Goal: Task Accomplishment & Management: Manage account settings

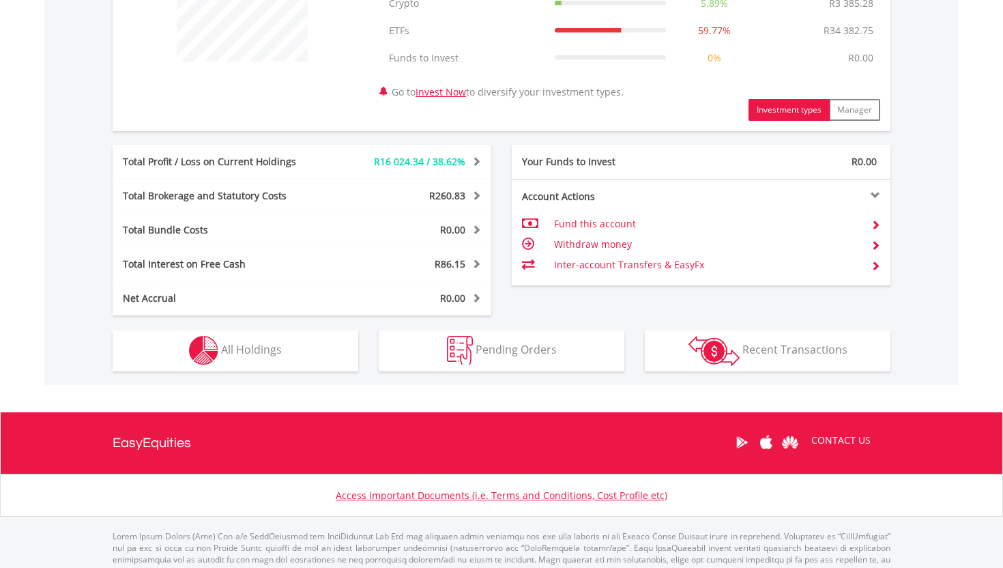
scroll to position [641, 0]
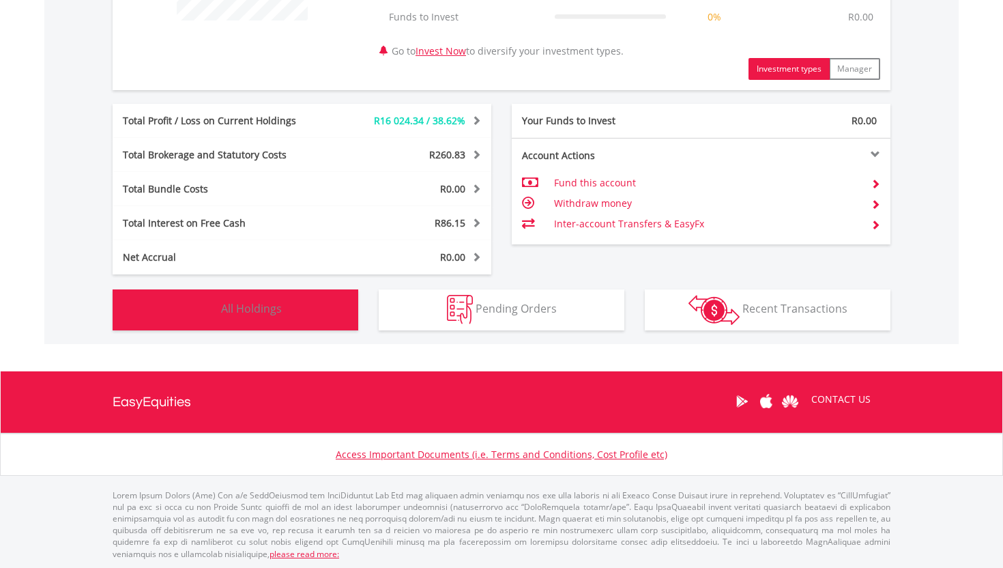
click at [304, 301] on button "Holdings All Holdings" at bounding box center [236, 309] width 246 height 41
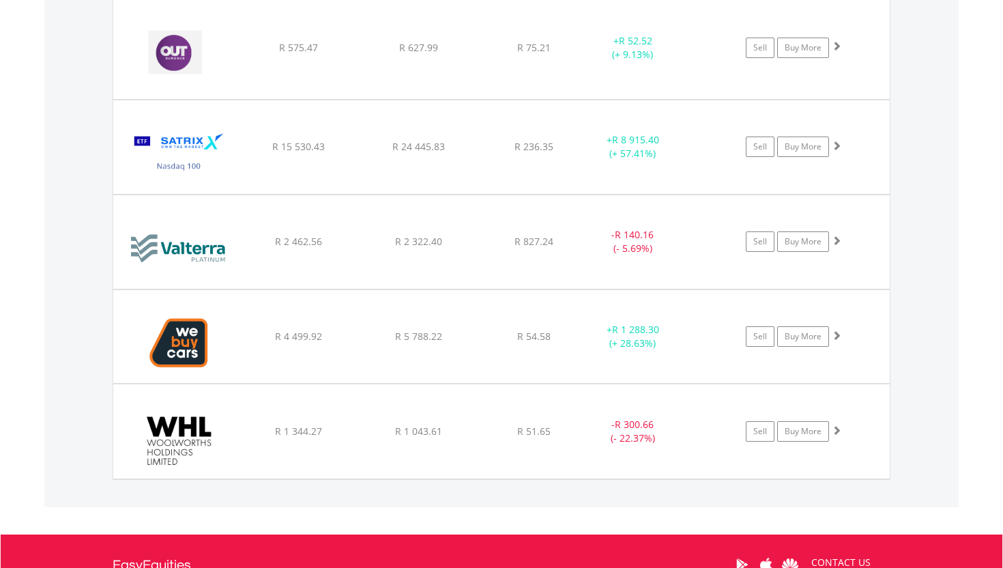
scroll to position [1585, 0]
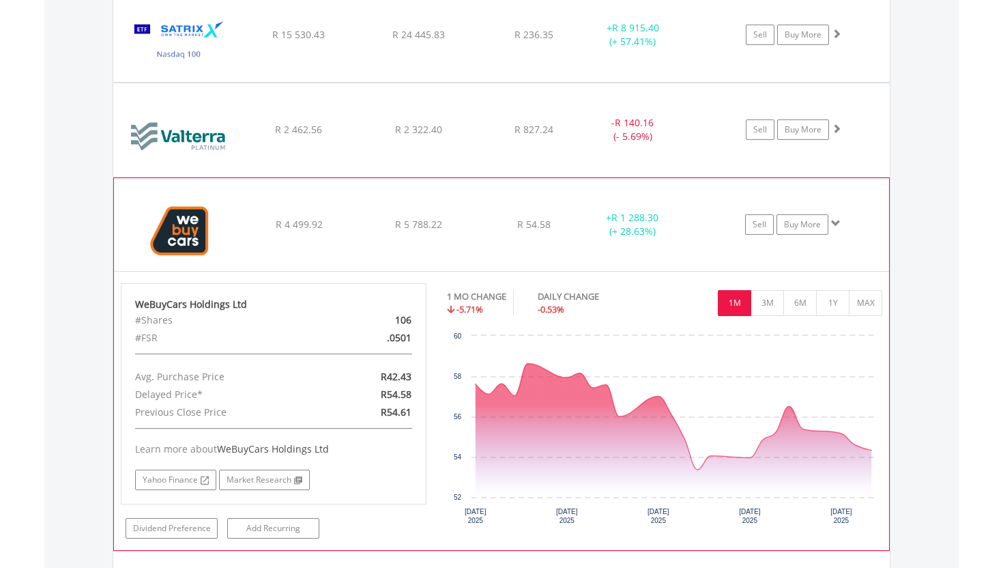
scroll to position [1711, 0]
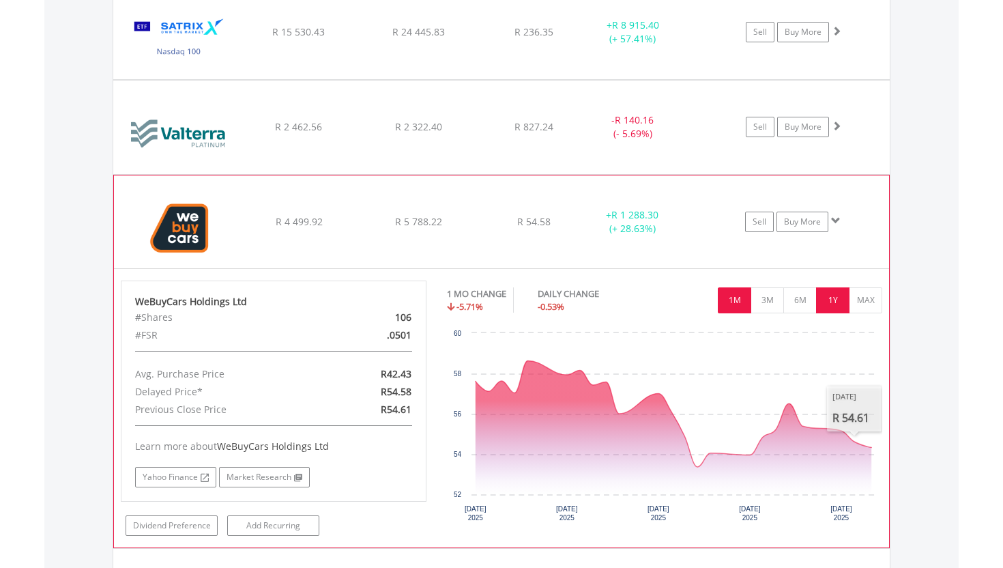
click at [835, 304] on button "1Y" at bounding box center [832, 300] width 33 height 26
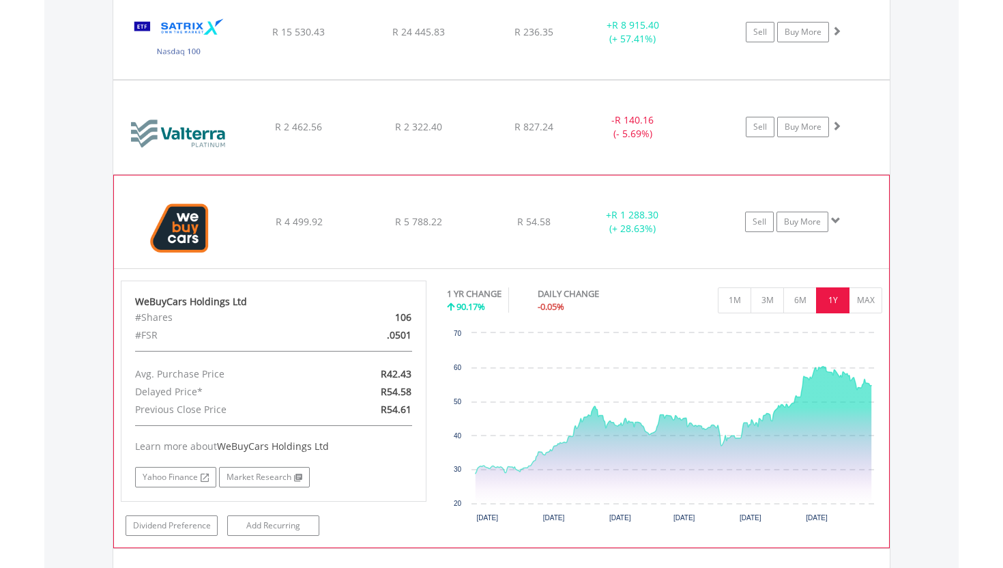
click at [839, 225] on span at bounding box center [836, 221] width 10 height 10
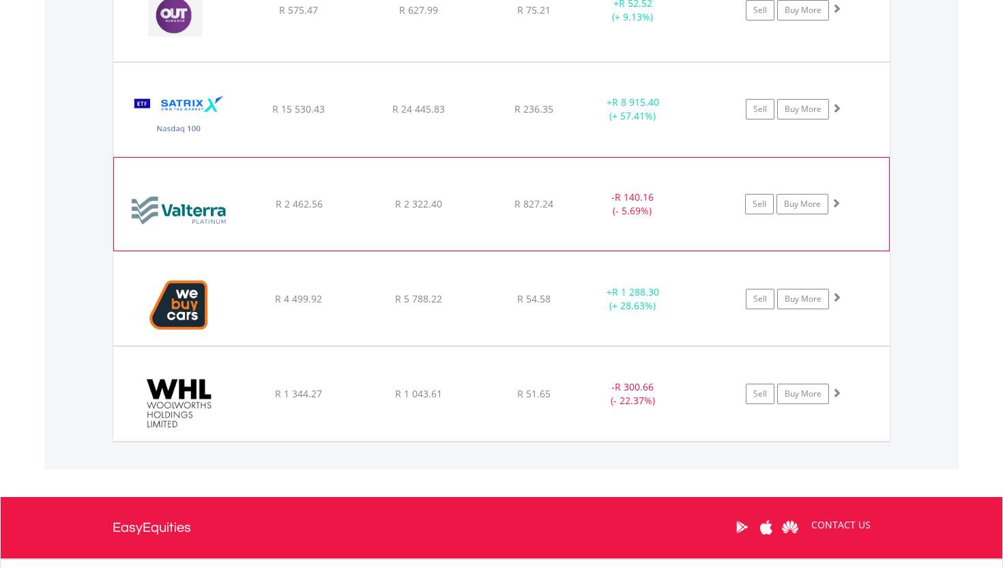
scroll to position [1633, 0]
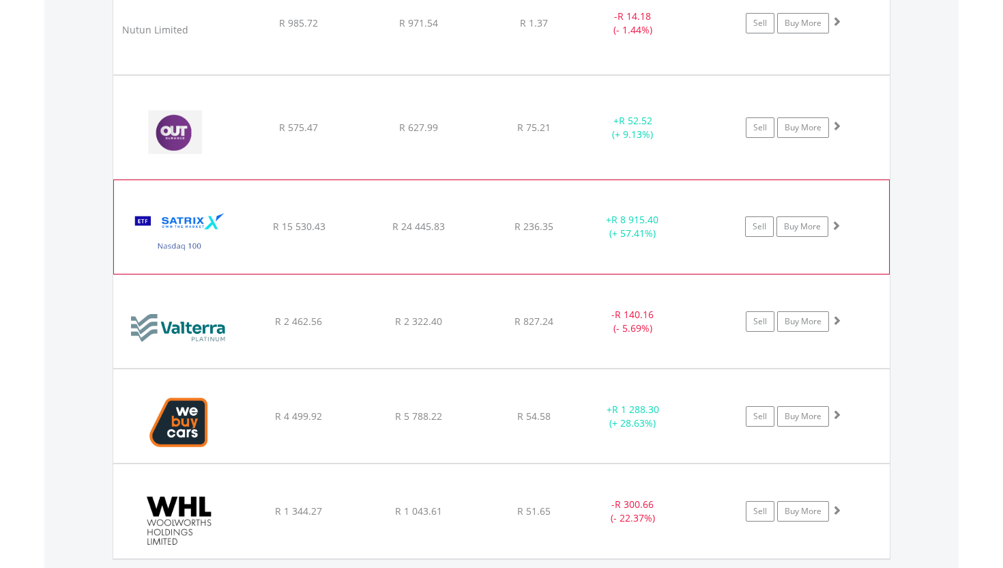
scroll to position [1506, 0]
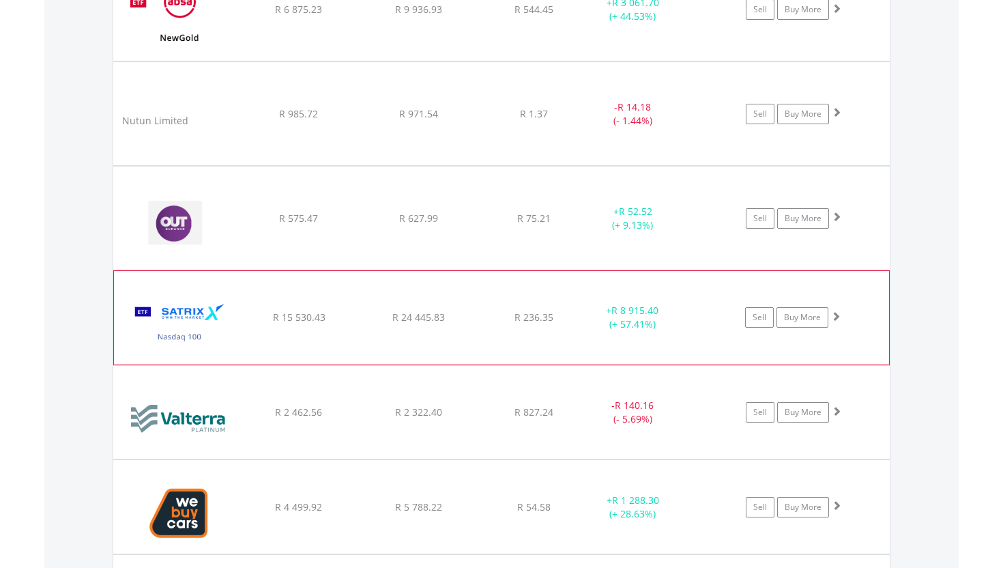
scroll to position [1424, 0]
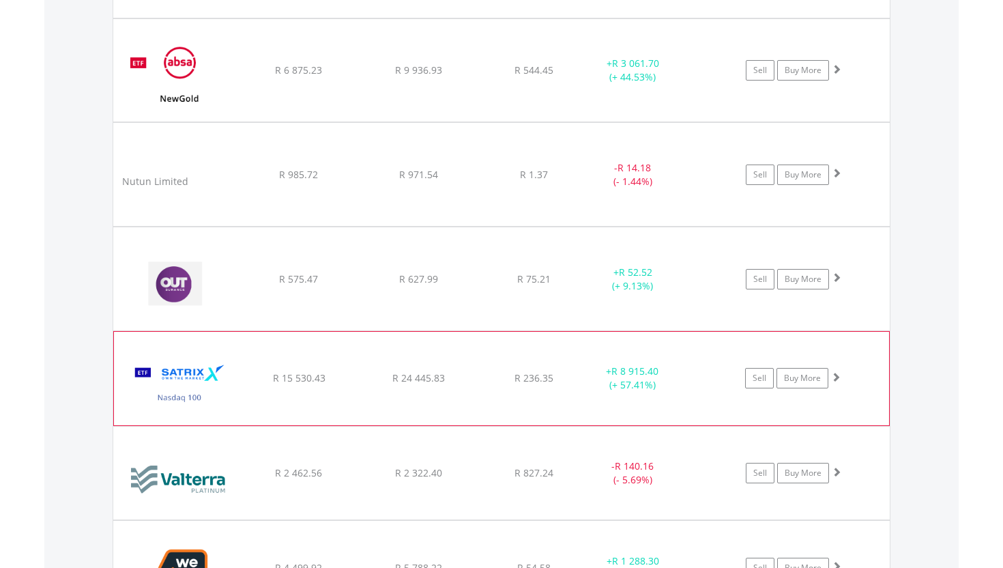
scroll to position [1348, 0]
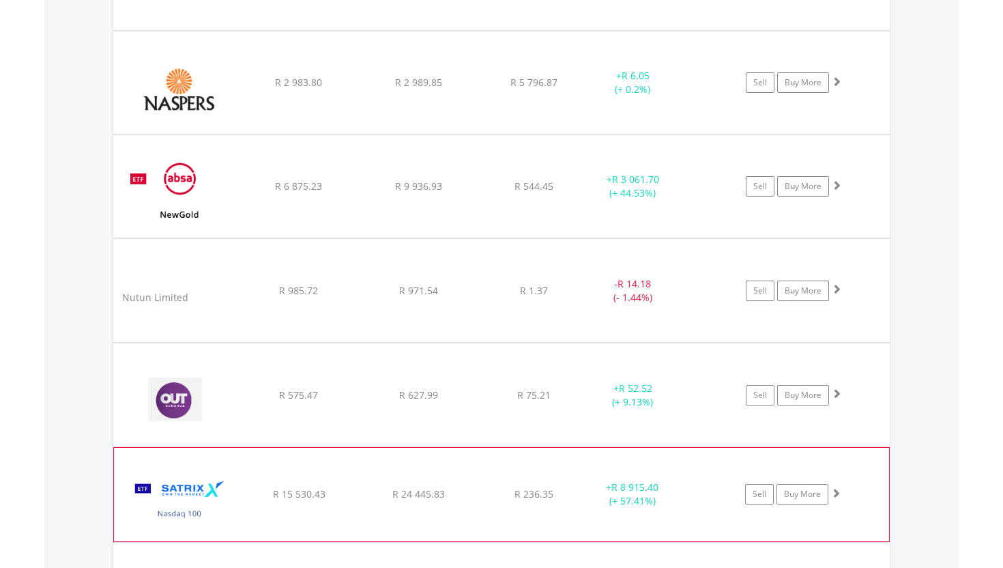
scroll to position [1245, 0]
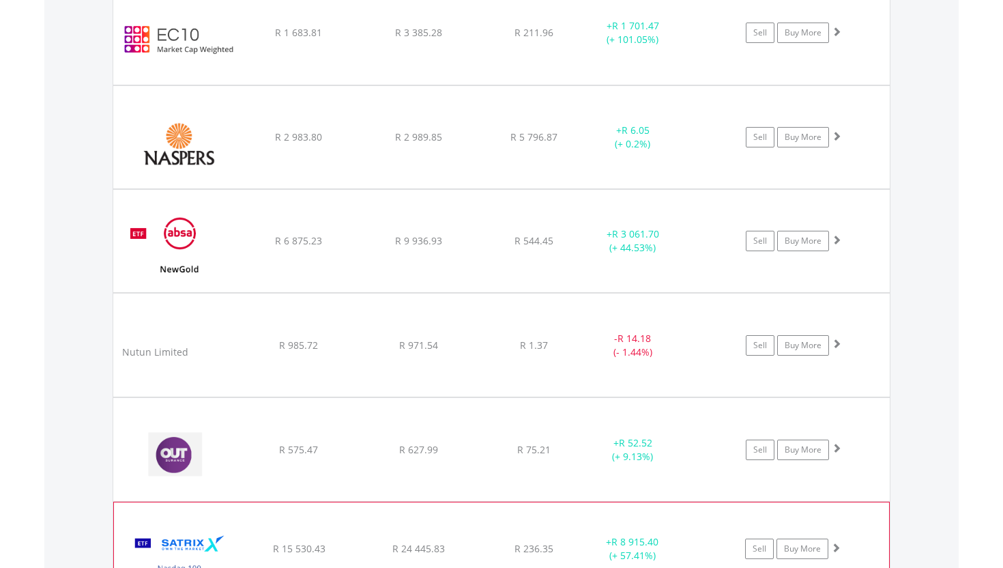
scroll to position [1145, 0]
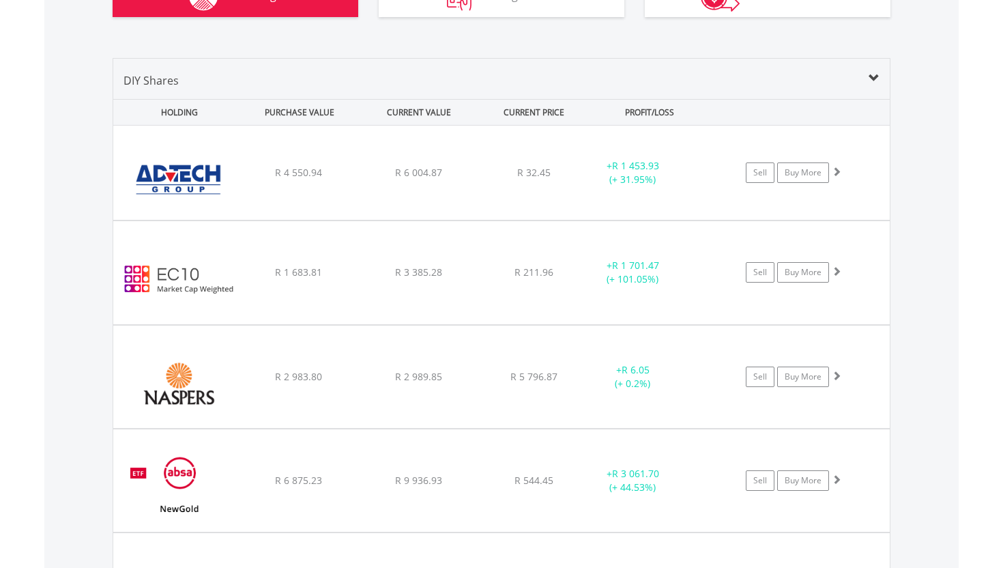
scroll to position [947, 0]
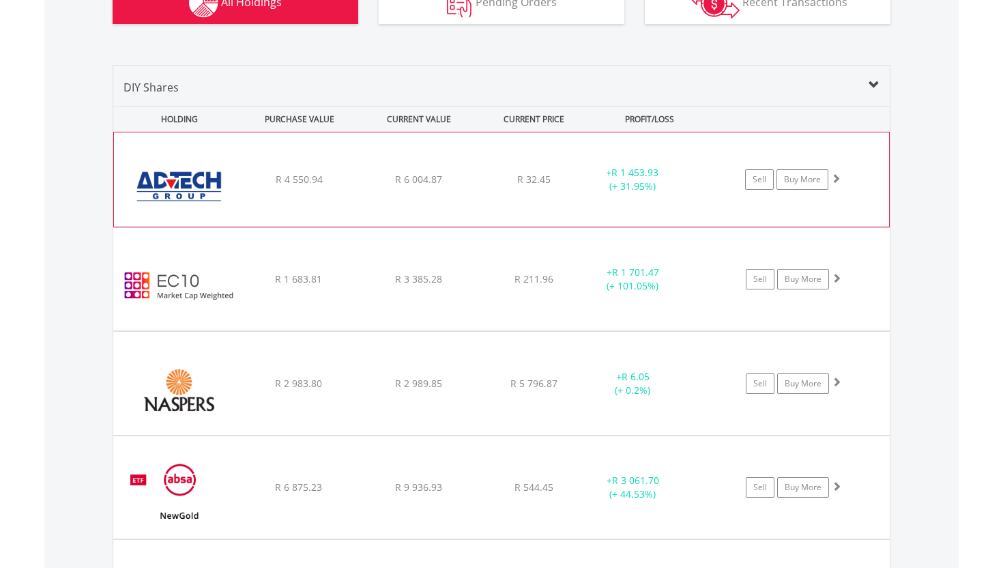
click at [869, 188] on div "Sell Buy More" at bounding box center [800, 179] width 178 height 20
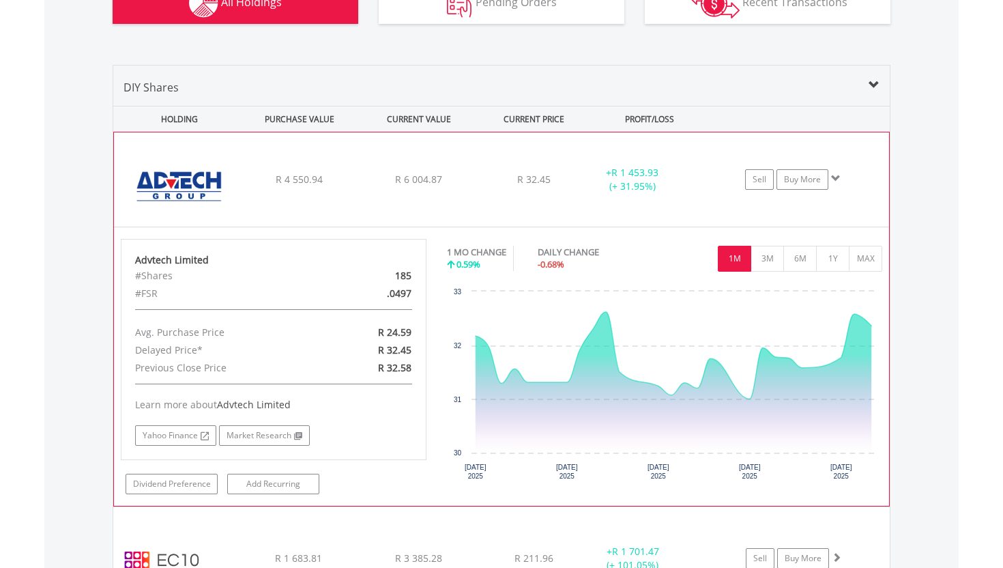
click at [869, 189] on div "﻿ Advtech Limited R 4 550.94 R 6 004.87 R 32.45 + R 1 453.93 (+ 31.95%) Sell Bu…" at bounding box center [501, 179] width 775 height 94
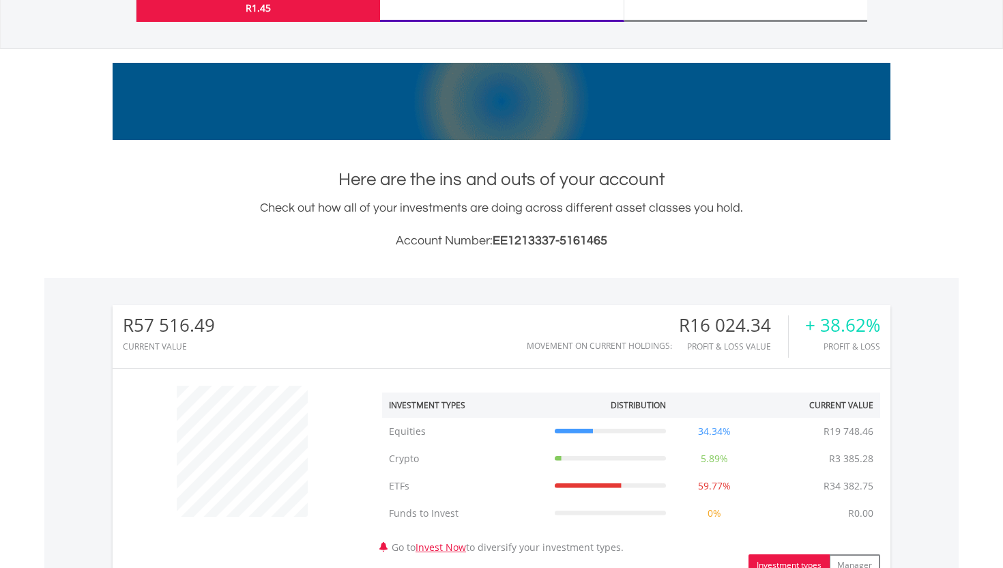
scroll to position [0, 0]
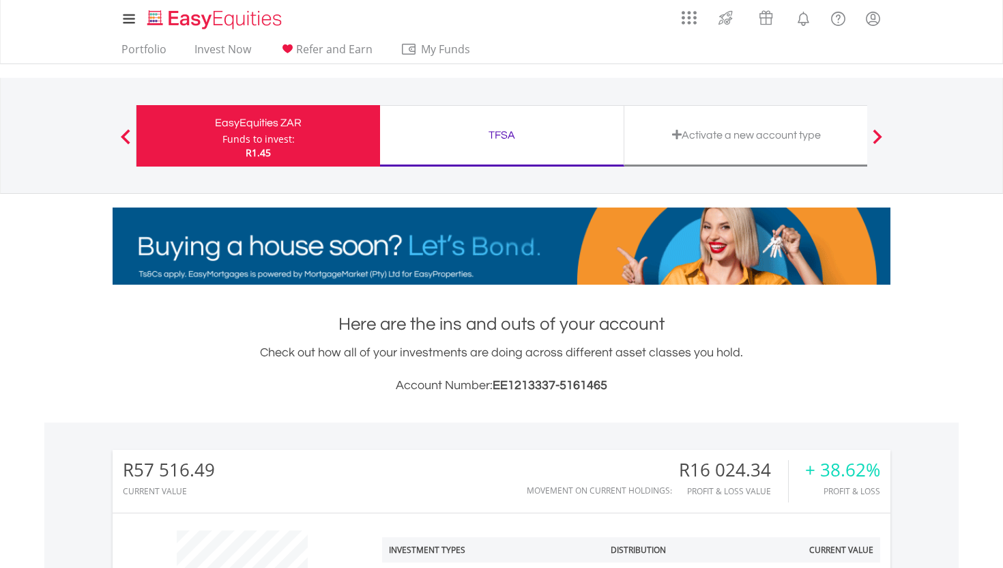
click at [534, 130] on div "TFSA" at bounding box center [501, 135] width 227 height 19
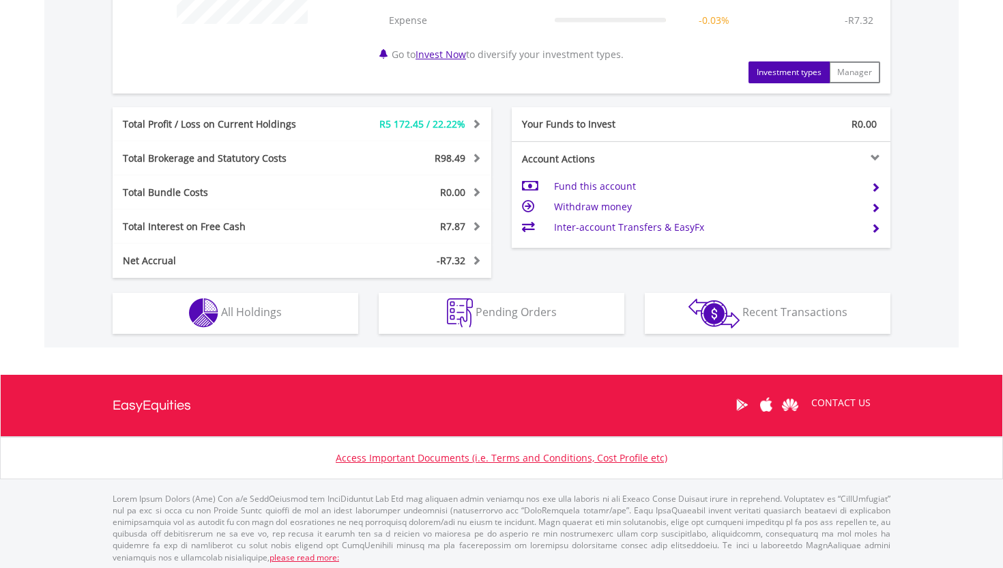
scroll to position [641, 0]
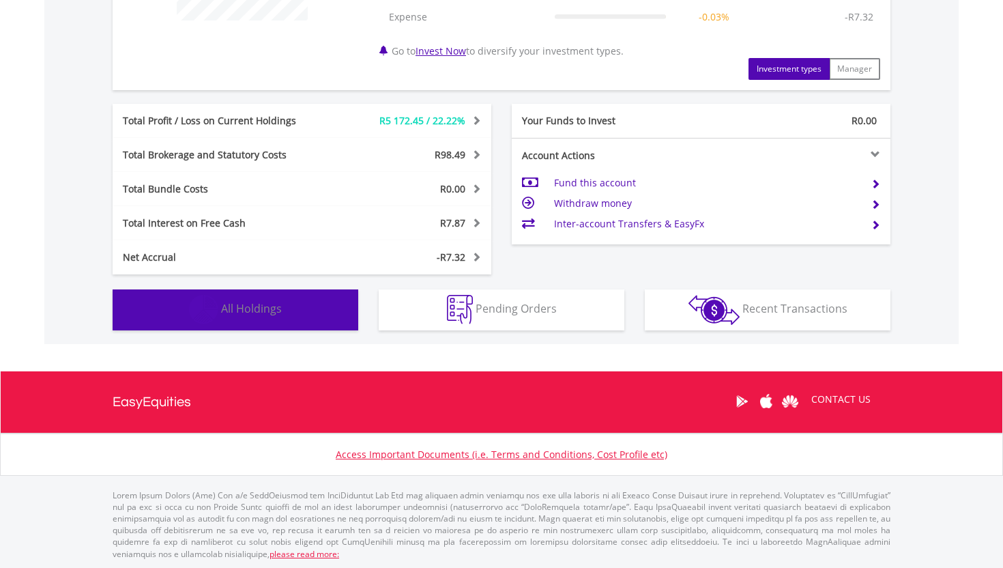
click at [166, 321] on button "Holdings All Holdings" at bounding box center [236, 309] width 246 height 41
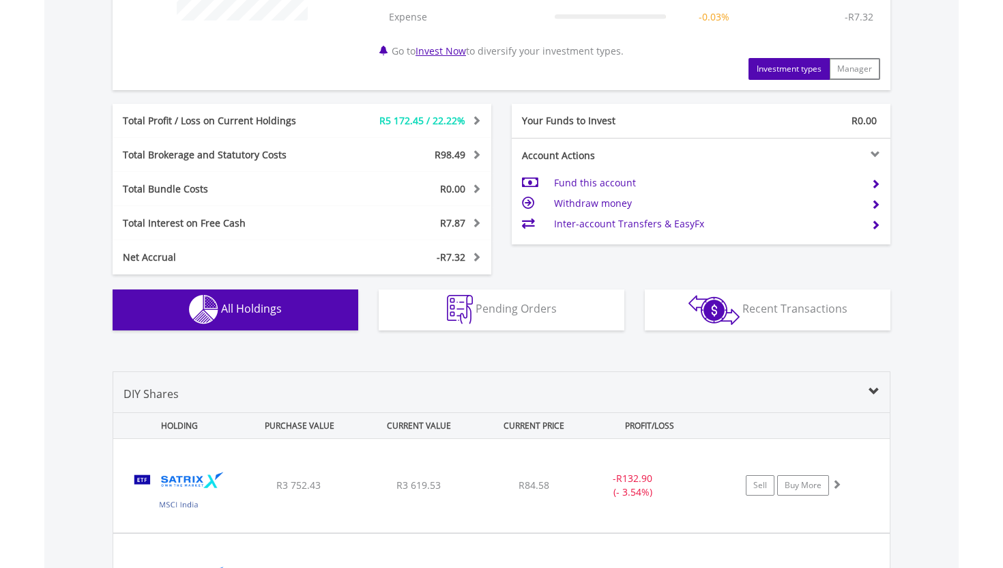
scroll to position [1012, 0]
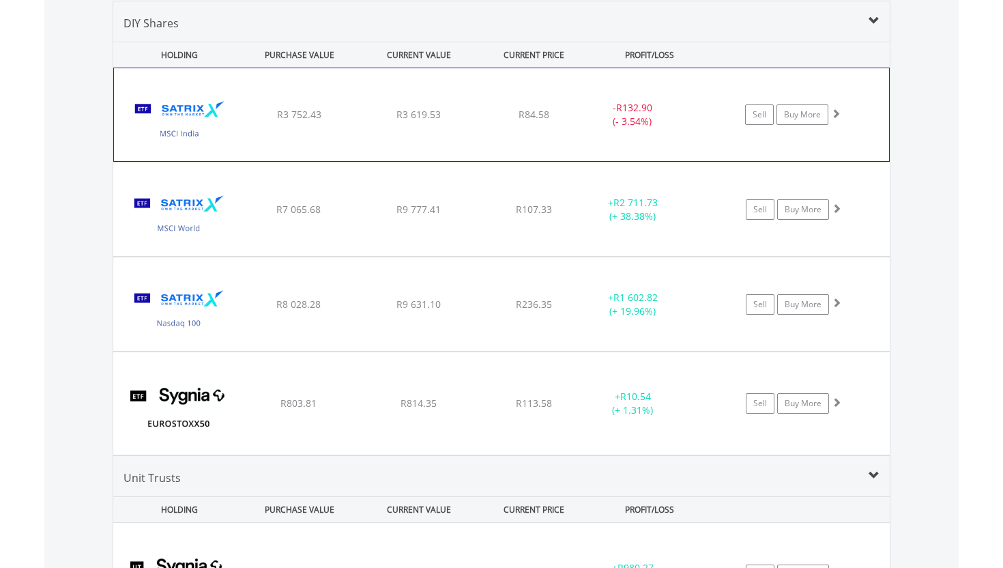
click at [878, 133] on div "﻿ Satrix MSCI India ETF R3 752.43 R3 619.53 R84.58 - R132.90 (- 3.54%) Sell Buy…" at bounding box center [501, 114] width 775 height 93
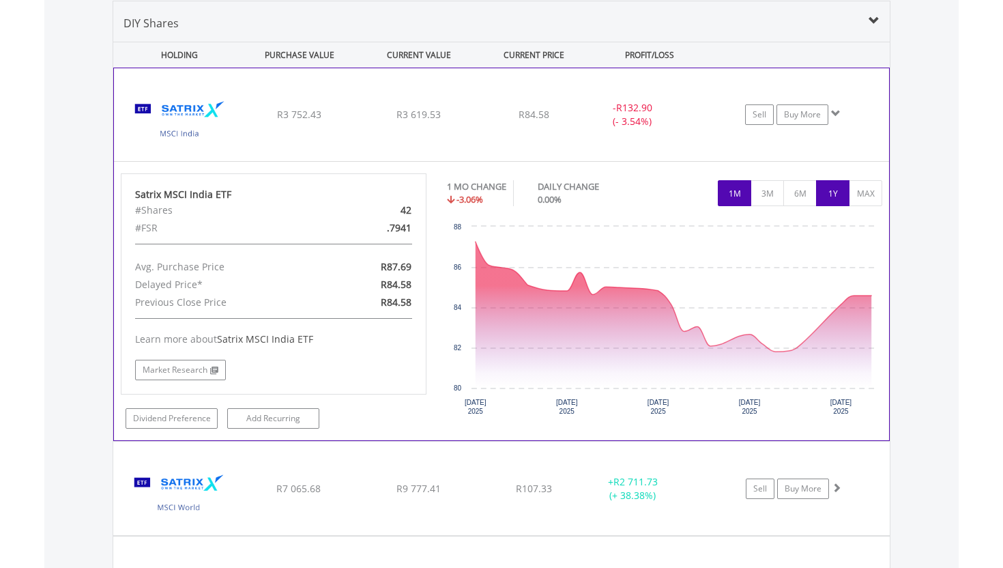
click at [838, 193] on button "1Y" at bounding box center [832, 193] width 33 height 26
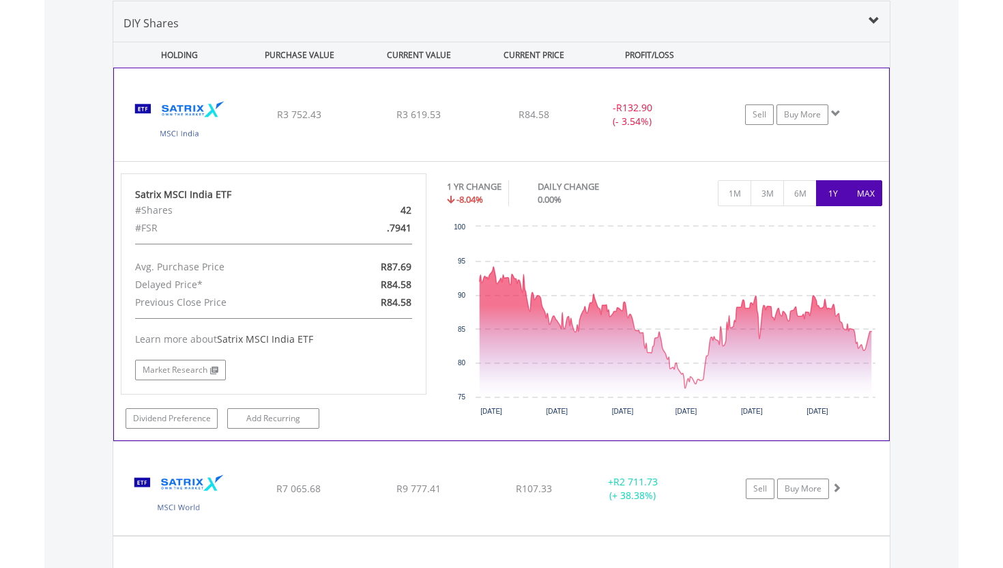
click at [868, 203] on button "MAX" at bounding box center [865, 193] width 33 height 26
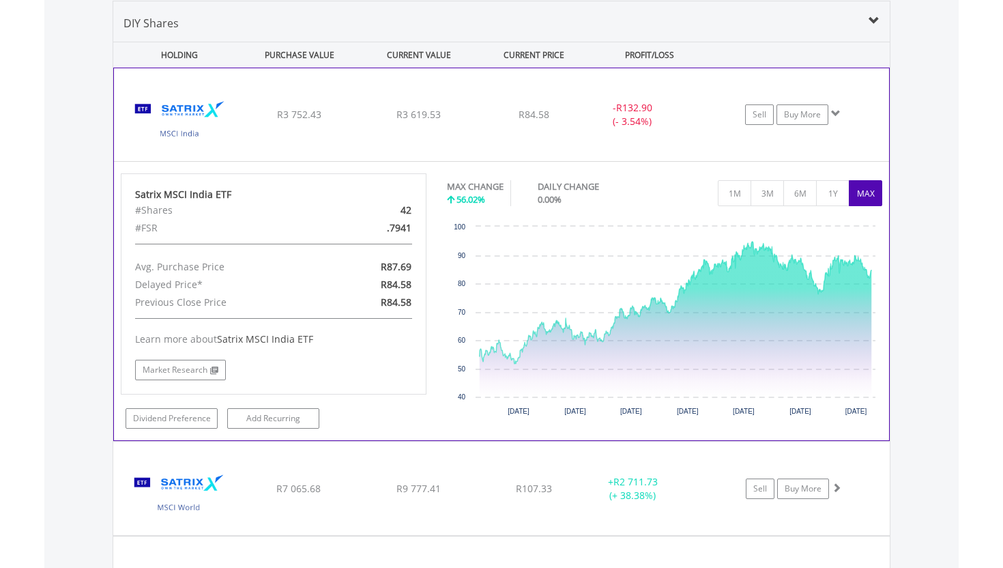
click at [868, 117] on div "Sell Buy More" at bounding box center [800, 114] width 178 height 20
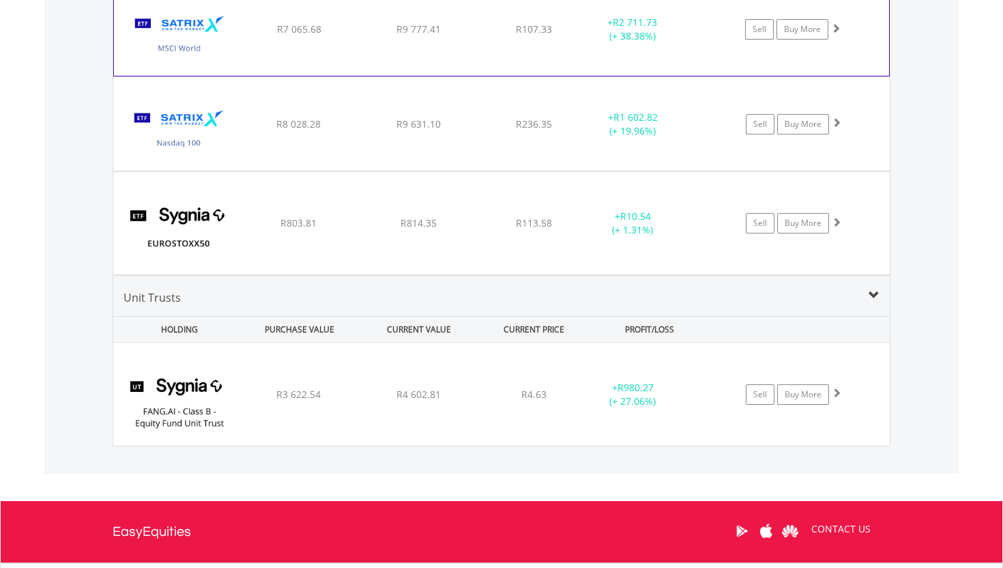
scroll to position [1193, 0]
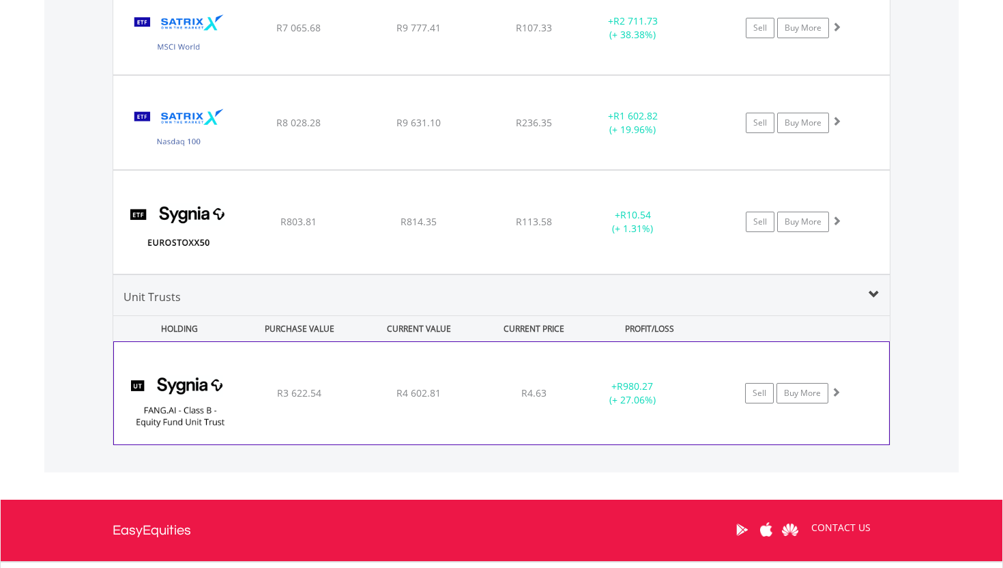
click at [857, 380] on div "﻿ Sygnia [URL] Equity Fund Unit Trust Class B R3 622.54 R4 602.81 R4.63 + R980.…" at bounding box center [501, 393] width 775 height 102
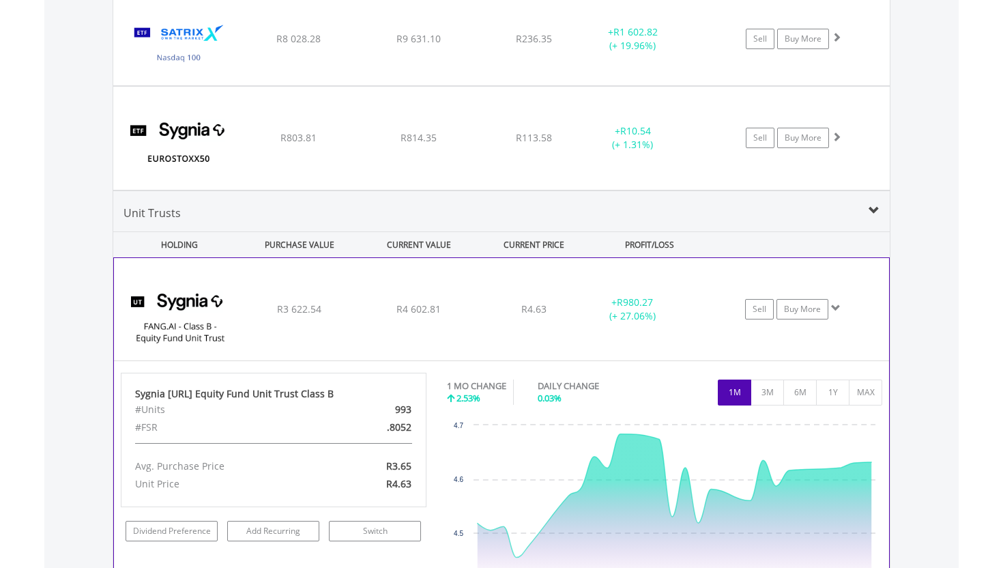
scroll to position [1372, 0]
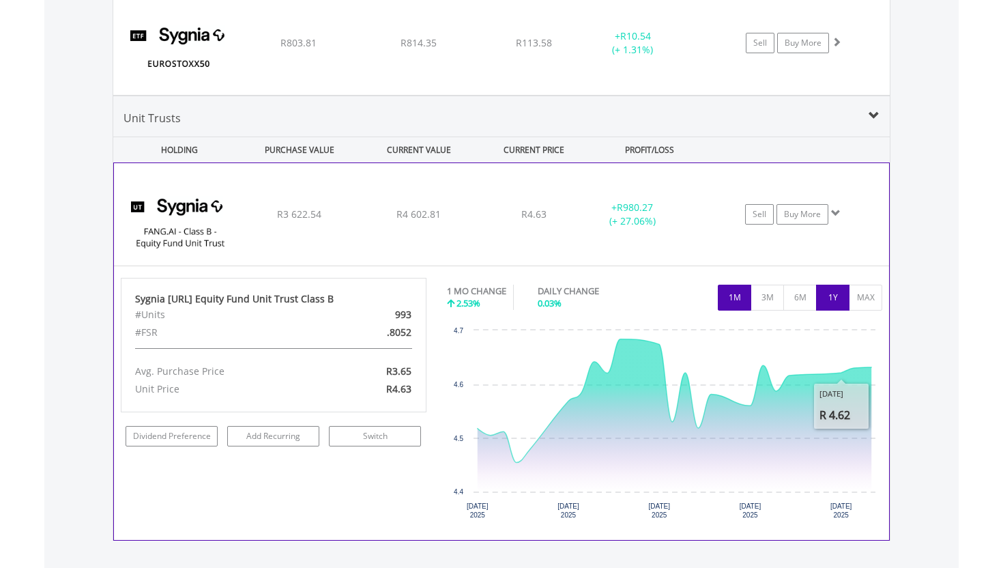
click at [835, 306] on button "1Y" at bounding box center [832, 298] width 33 height 26
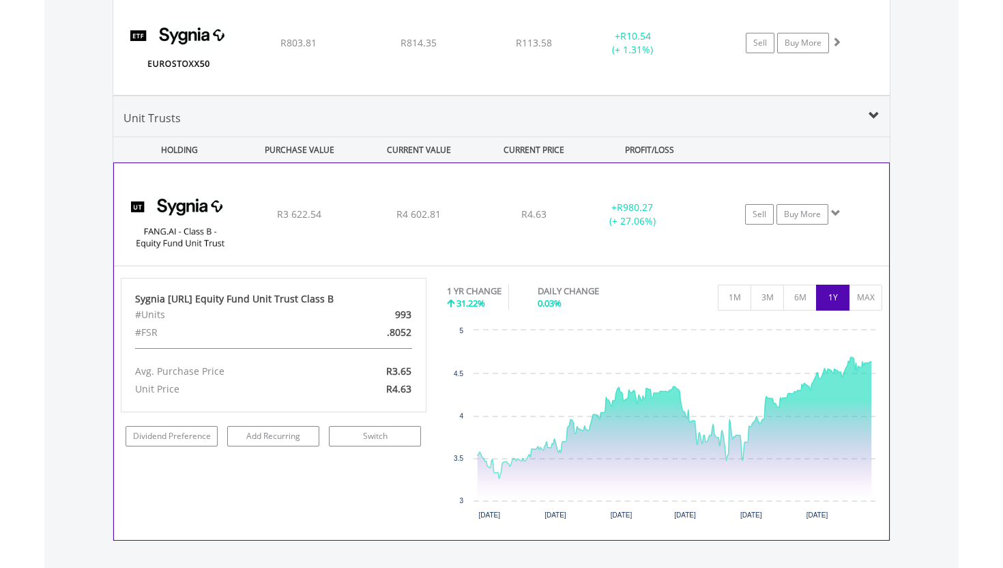
click at [802, 310] on div "1 YR CHANGE 31.22% DAILY CHANGE 0.03% 1M 3M 6M 1Y MAX" at bounding box center [665, 301] width 436 height 46
click at [803, 296] on button "6M" at bounding box center [800, 298] width 33 height 26
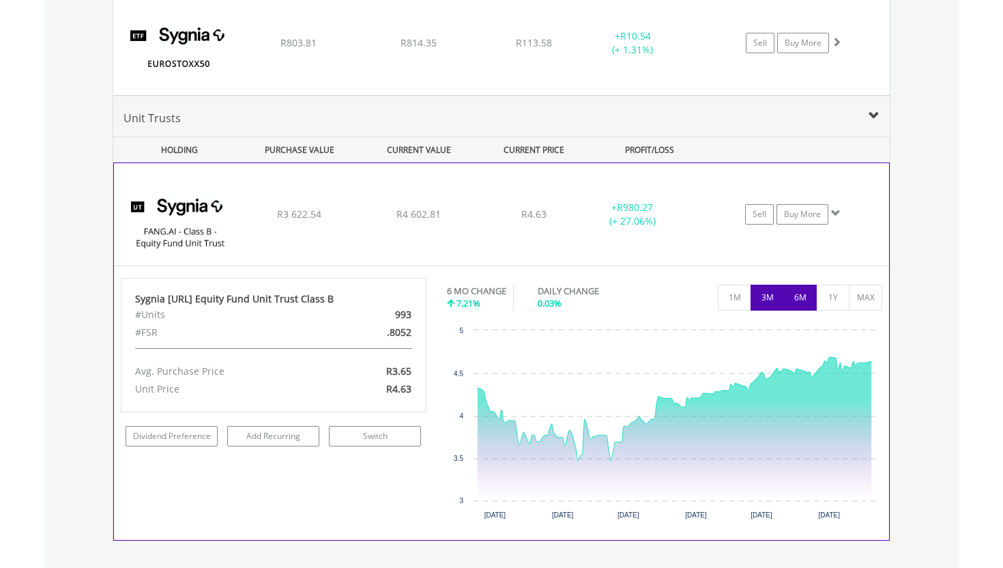
click at [780, 296] on button "3M" at bounding box center [767, 298] width 33 height 26
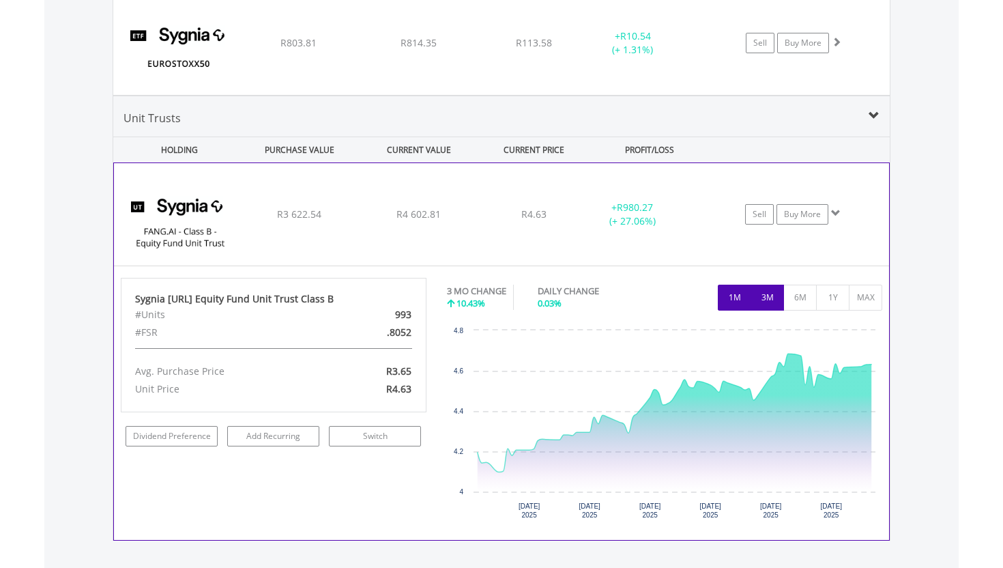
click at [724, 291] on button "1M" at bounding box center [734, 298] width 33 height 26
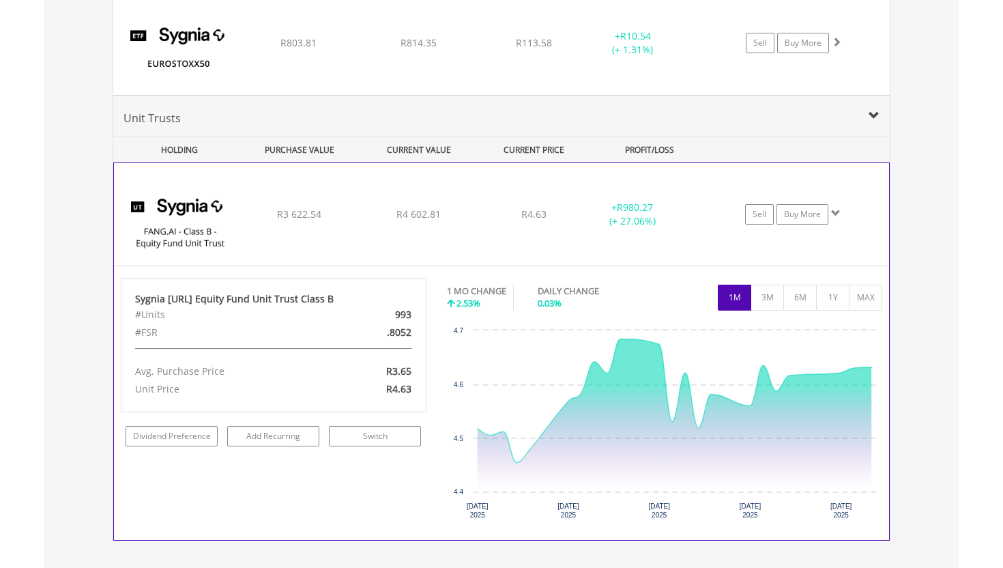
click at [835, 235] on div "﻿ Sygnia [URL] Equity Fund Unit Trust Class B R3 622.54 R4 602.81 R4.63 + R980.…" at bounding box center [501, 214] width 775 height 102
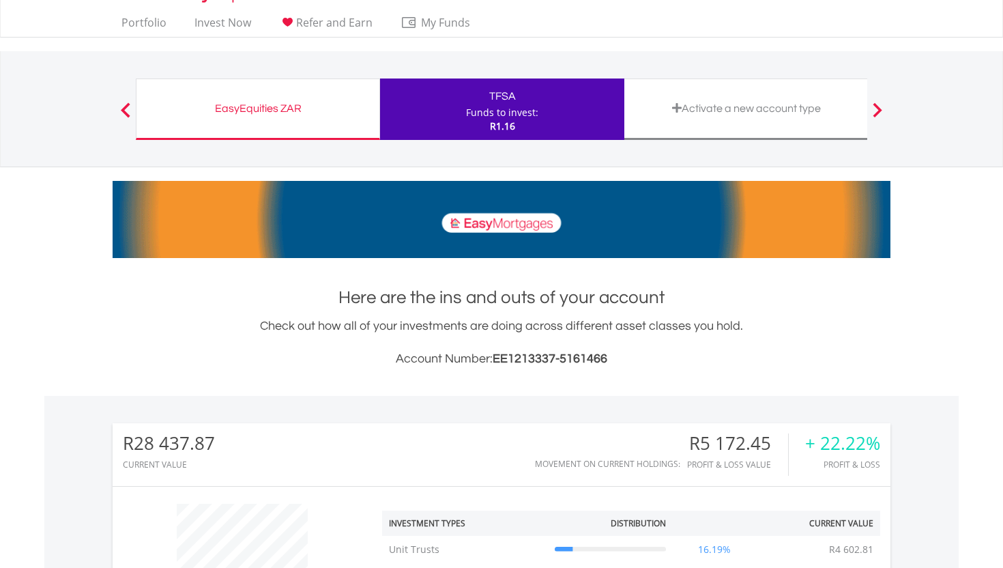
scroll to position [0, 0]
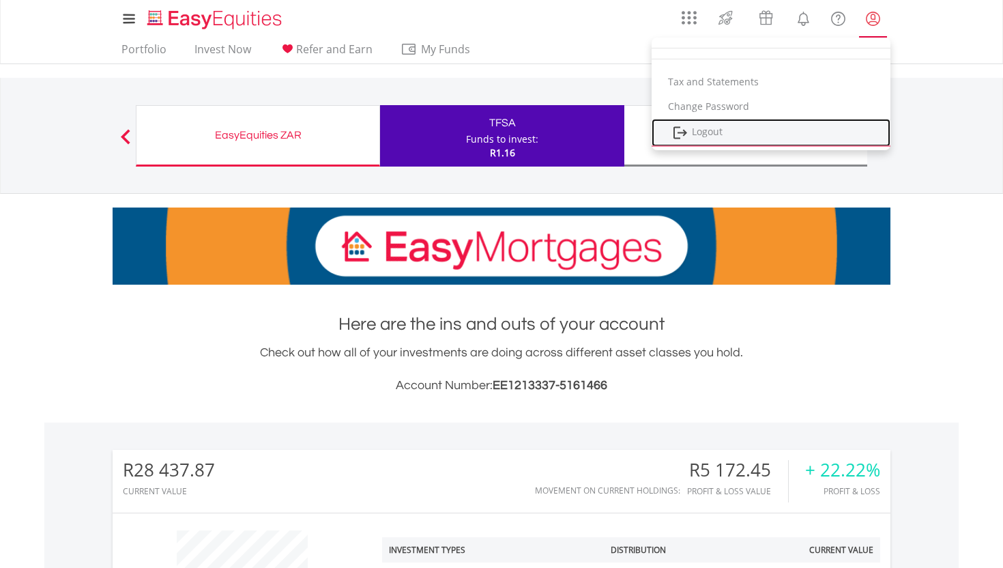
click at [804, 124] on link "Logout" at bounding box center [771, 133] width 239 height 28
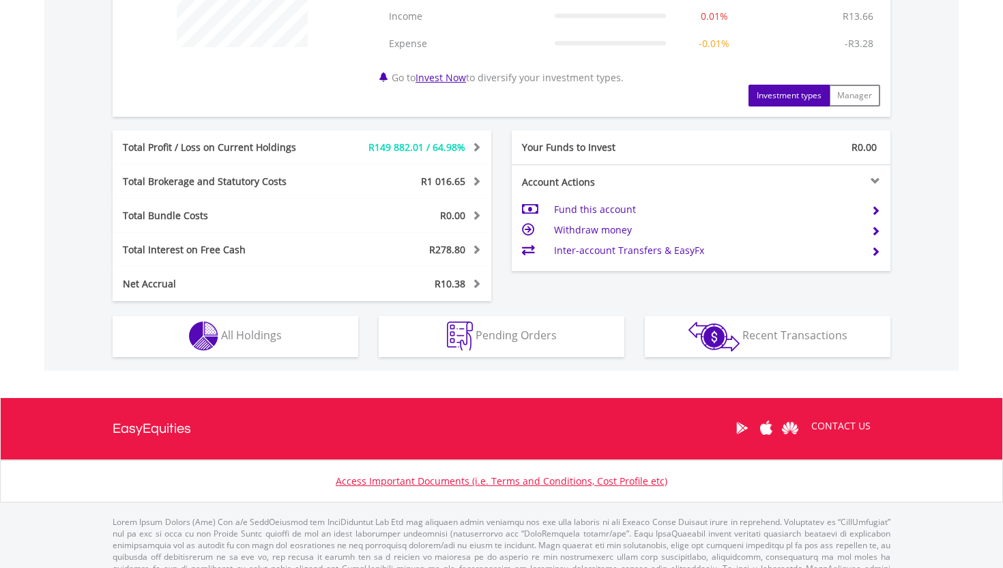
scroll to position [641, 0]
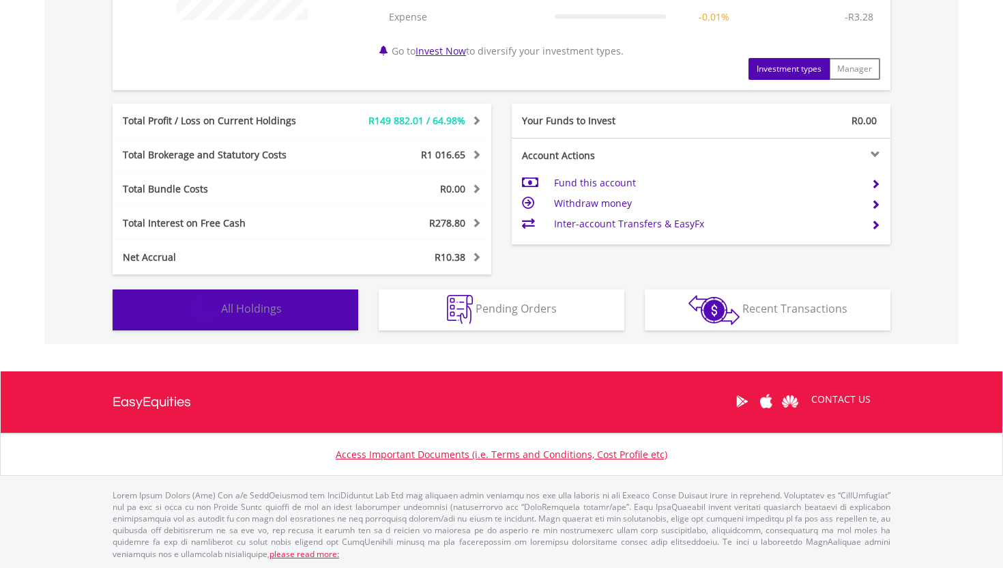
click at [272, 313] on span "All Holdings" at bounding box center [251, 308] width 61 height 15
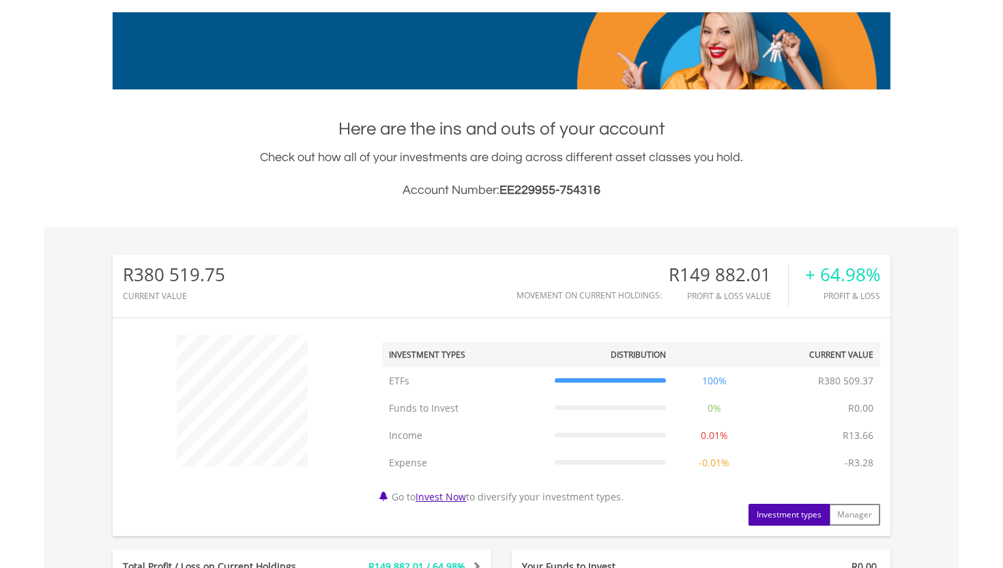
scroll to position [192, 0]
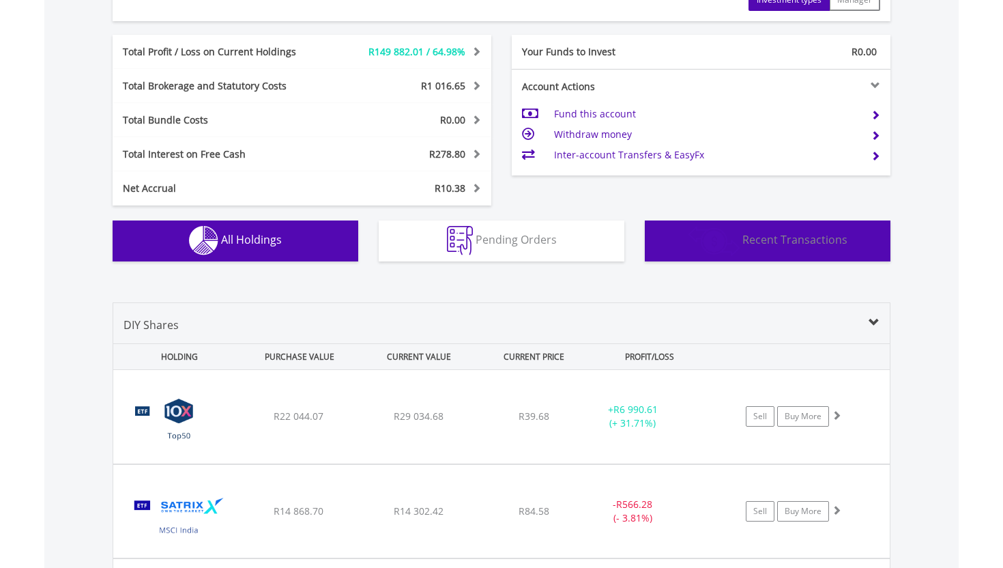
click at [754, 230] on button "Transactions Recent Transactions" at bounding box center [768, 240] width 246 height 41
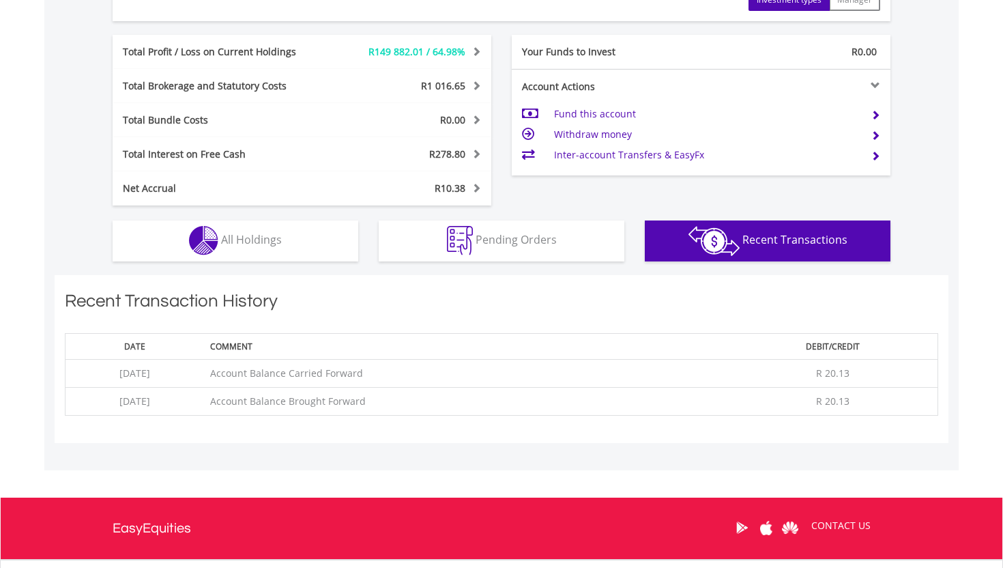
scroll to position [836, 0]
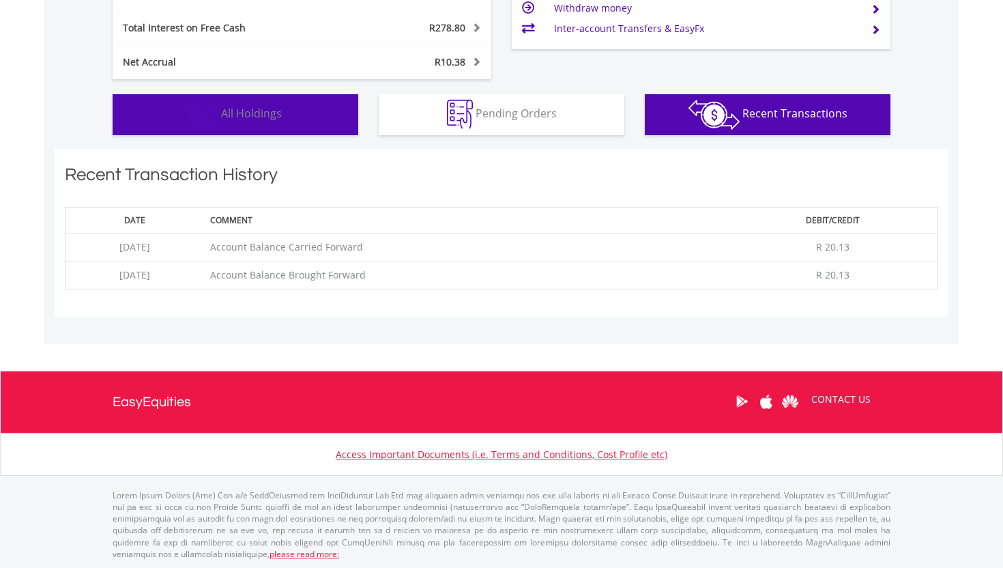
click at [308, 122] on button "Holdings All Holdings" at bounding box center [236, 114] width 246 height 41
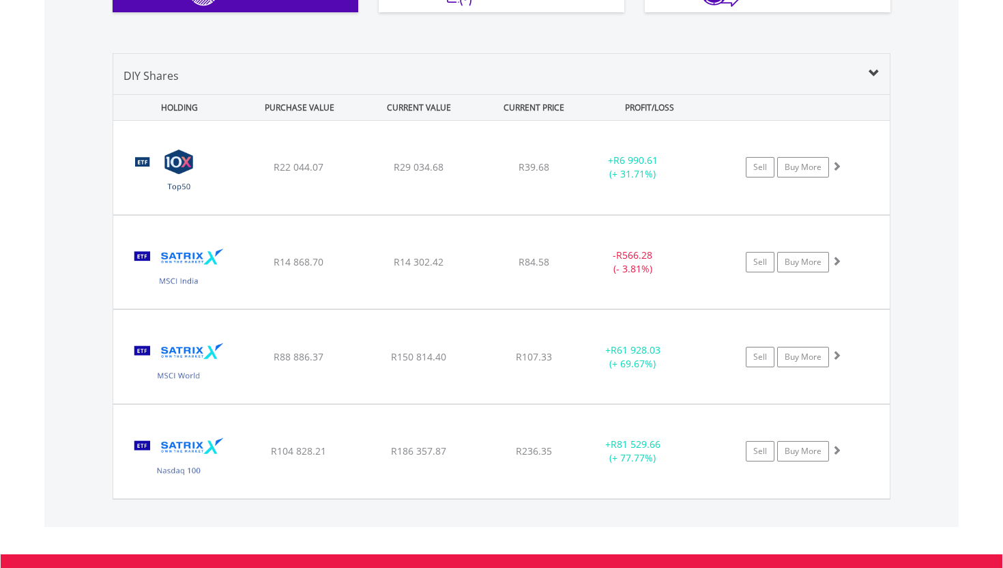
scroll to position [963, 0]
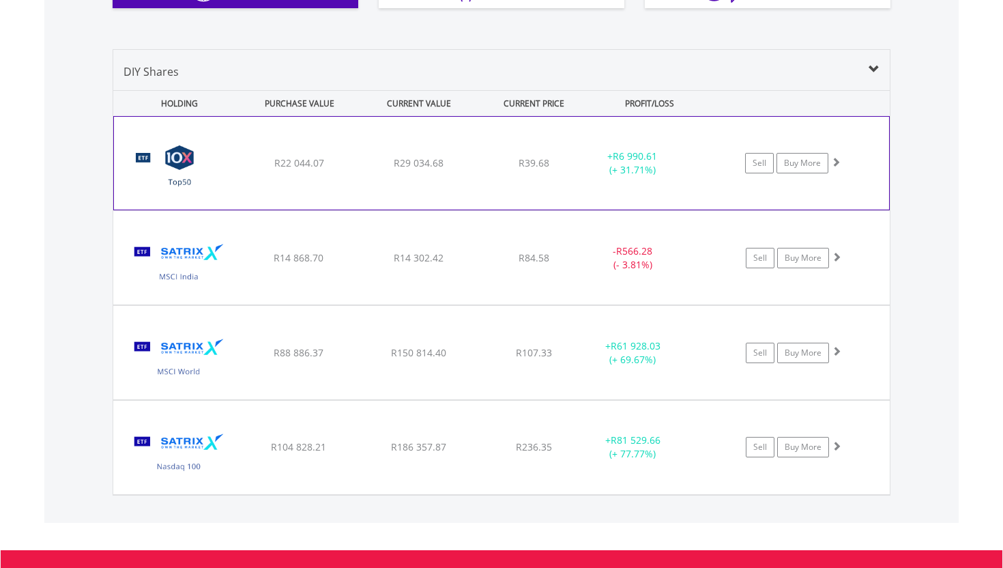
click at [850, 171] on div "Sell Buy More" at bounding box center [800, 163] width 178 height 20
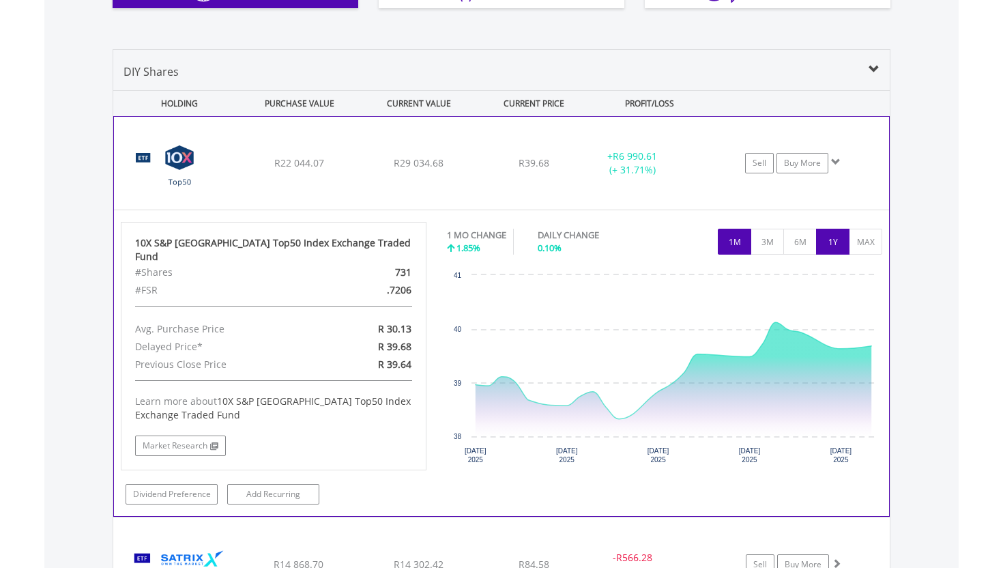
click at [827, 242] on button "1Y" at bounding box center [832, 242] width 33 height 26
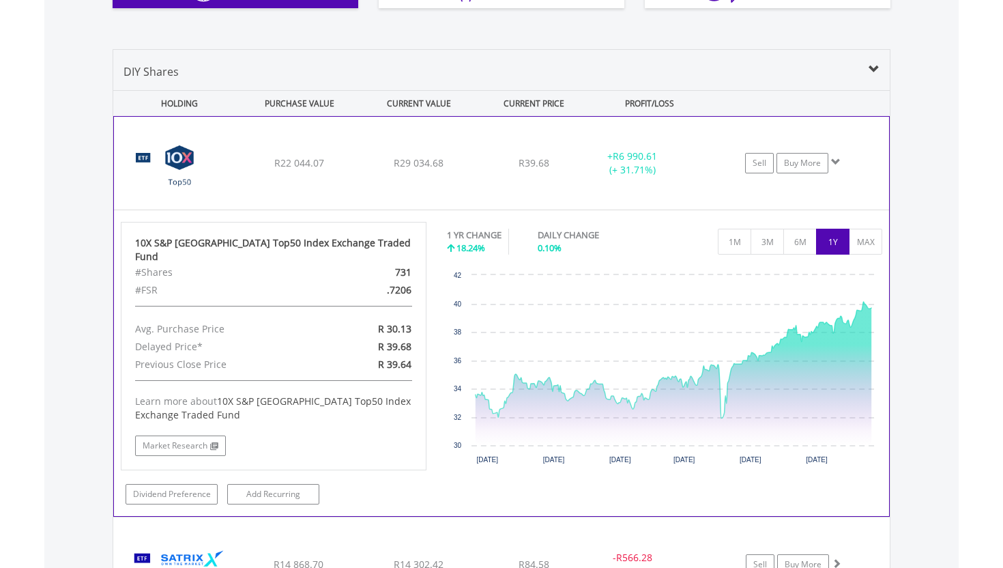
click at [861, 217] on div "10X S&P South Africa Top50 Index Exchange Traded Fund #Shares 731 #FSR .7206 Av…" at bounding box center [501, 363] width 775 height 306
click at [848, 175] on div "﻿ 10X S&P South Africa Top50 Index Exchange Traded Fund R22 044.07 R29 034.68 R…" at bounding box center [501, 163] width 775 height 93
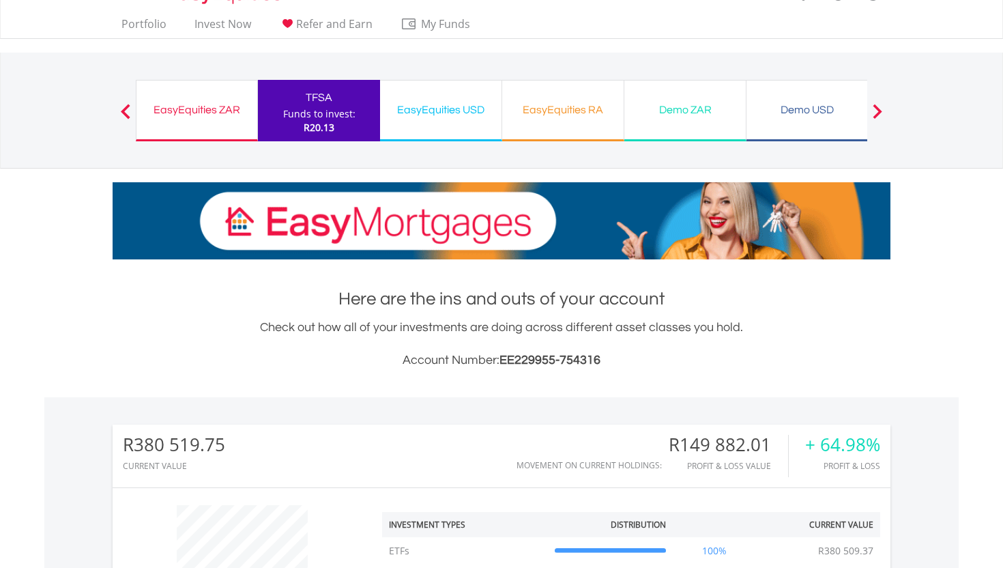
scroll to position [0, 0]
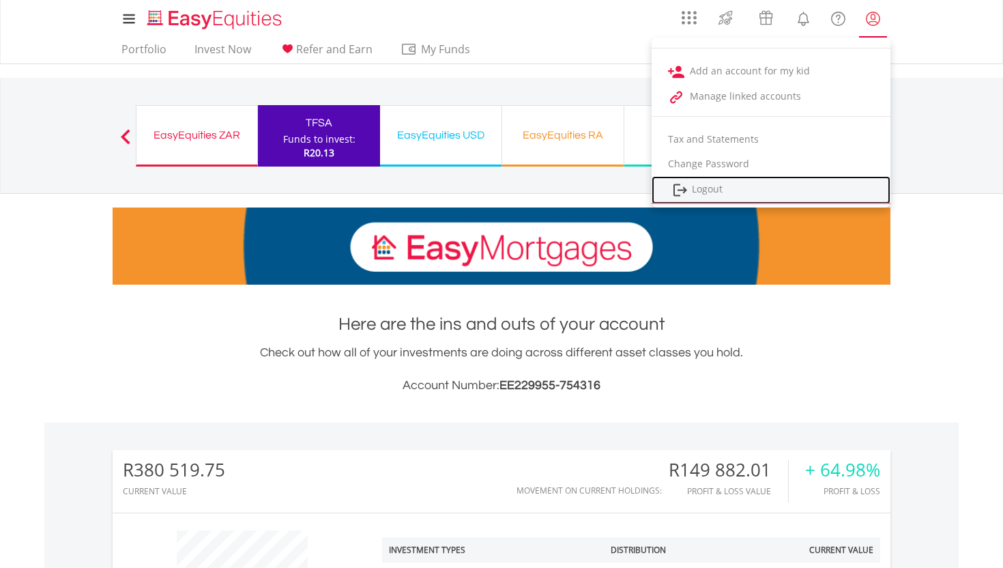
click at [747, 182] on link "Logout" at bounding box center [771, 190] width 239 height 28
